Goal: Task Accomplishment & Management: Manage account settings

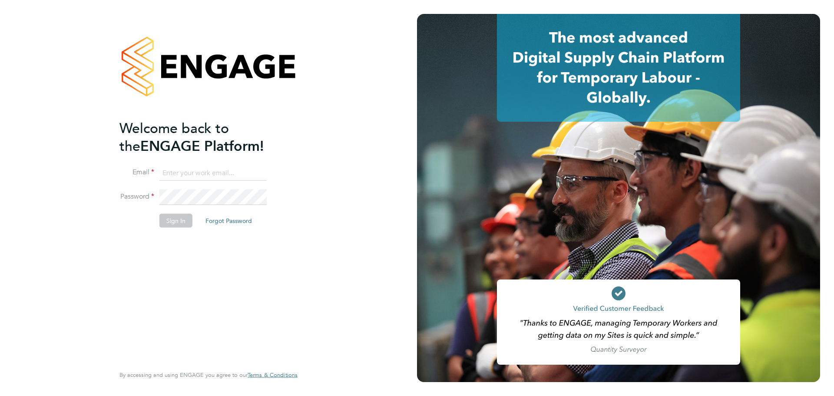
click at [203, 168] on input at bounding box center [212, 173] width 107 height 16
paste input "[EMAIL_ADDRESS][DOMAIN_NAME]"
type input "[EMAIL_ADDRESS][DOMAIN_NAME]"
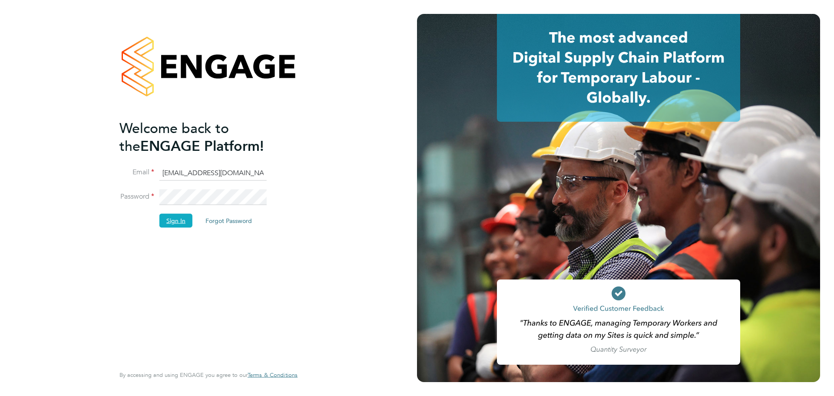
click at [174, 220] on button "Sign In" at bounding box center [175, 220] width 33 height 14
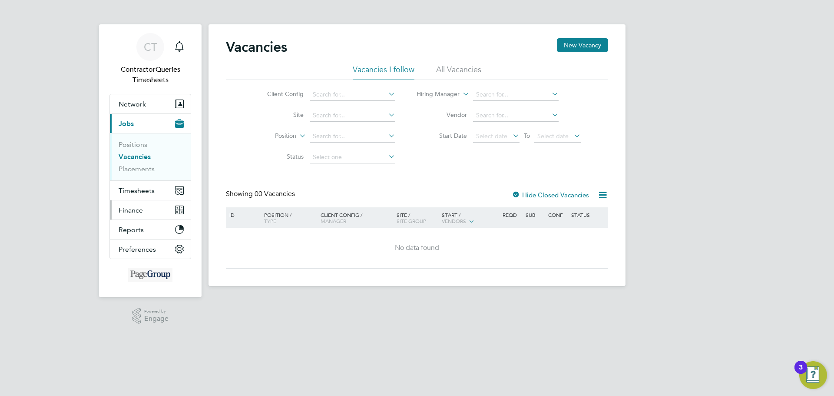
click at [122, 210] on span "Finance" at bounding box center [131, 210] width 24 height 8
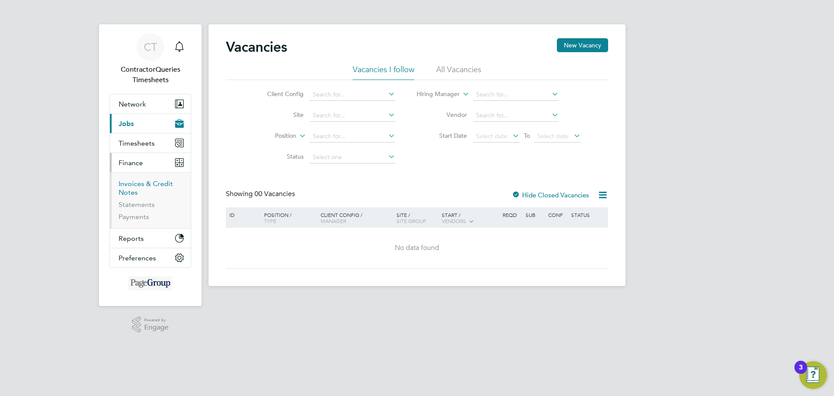
click at [121, 189] on link "Invoices & Credit Notes" at bounding box center [146, 187] width 54 height 17
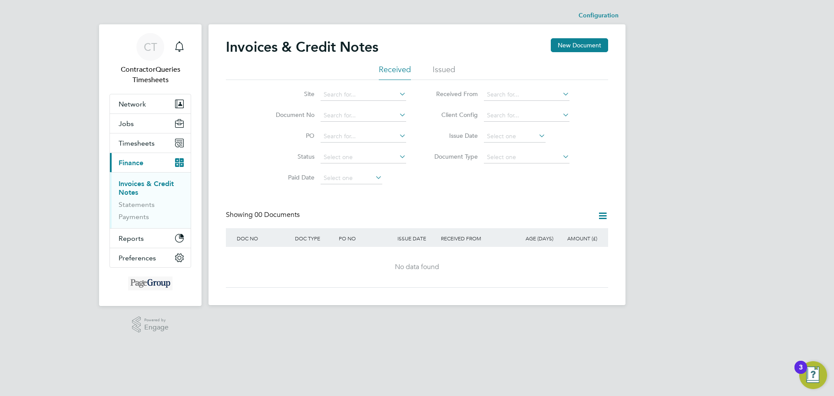
click at [437, 67] on li "Issued" at bounding box center [444, 72] width 23 height 16
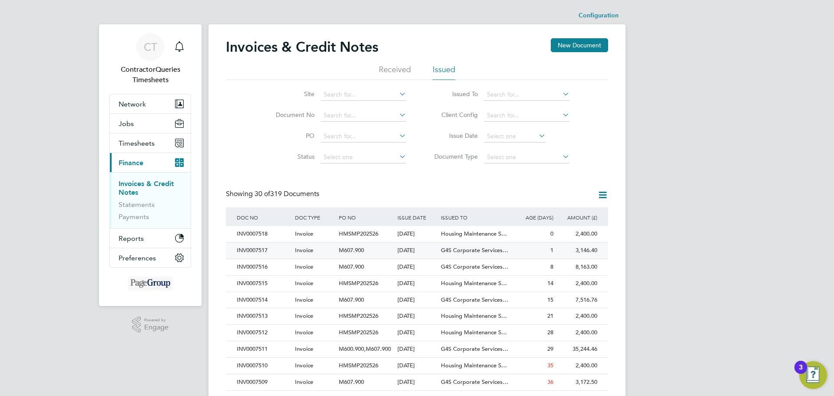
click at [261, 250] on div "INV0007517" at bounding box center [264, 250] width 58 height 16
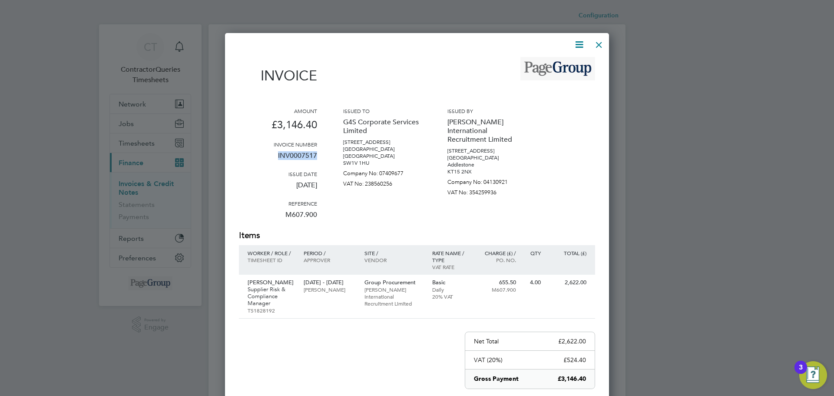
drag, startPoint x: 320, startPoint y: 157, endPoint x: 276, endPoint y: 159, distance: 43.9
click at [276, 159] on div "Amount £3,146.40 Invoice number INV0007517 Issue date 30 Sep 2025 Reference M60…" at bounding box center [417, 168] width 356 height 122
copy p "INV0007517"
click at [598, 44] on div at bounding box center [599, 43] width 16 height 16
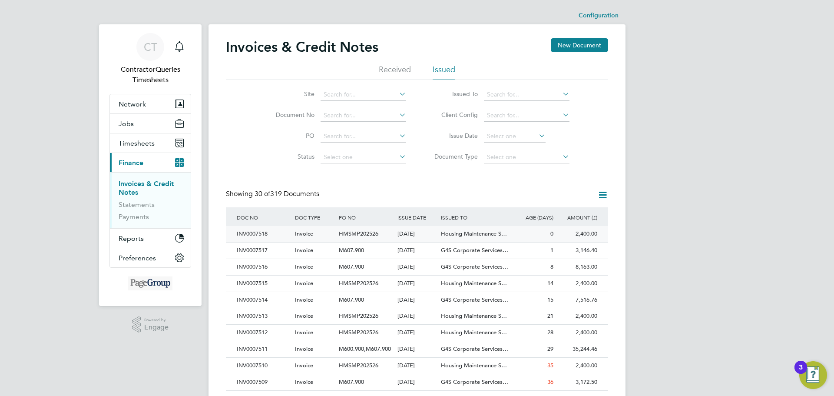
click at [243, 231] on div "INV0007518" at bounding box center [264, 234] width 58 height 16
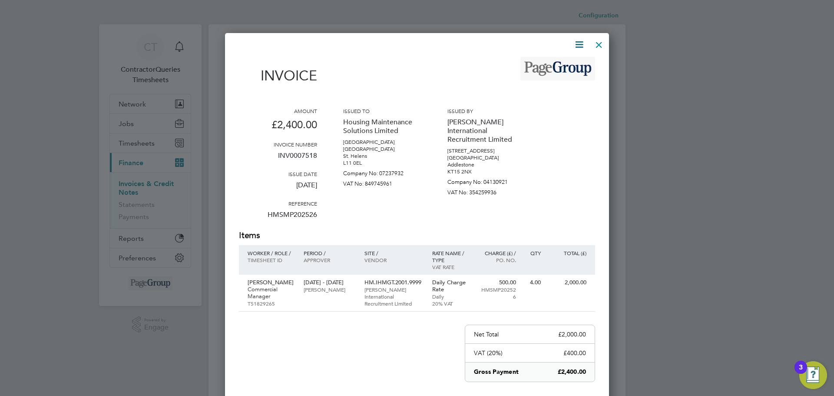
click at [311, 158] on p "INV0007518" at bounding box center [278, 159] width 78 height 23
copy p "INV0007518"
click at [600, 39] on div at bounding box center [599, 43] width 16 height 16
